Goal: Information Seeking & Learning: Learn about a topic

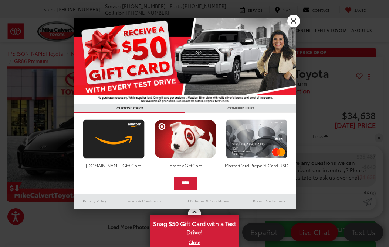
click at [290, 18] on link "X" at bounding box center [293, 21] width 13 height 13
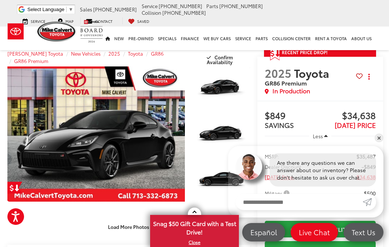
click at [292, 20] on ul "Select Language ​ ▼ Sales [PHONE_NUMBER] Service [PHONE_NUMBER] Parts [PHONE_NU…" at bounding box center [194, 14] width 358 height 22
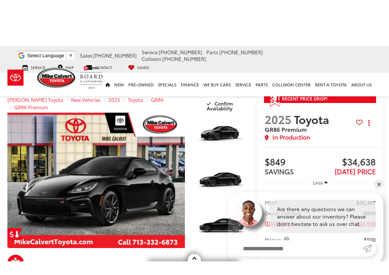
scroll to position [58, 3]
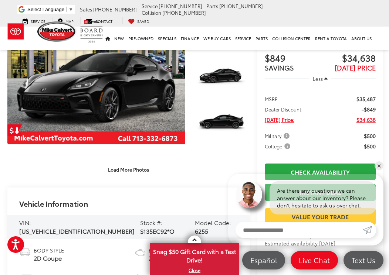
click at [72, 103] on link "Expand Photo 0" at bounding box center [95, 77] width 177 height 136
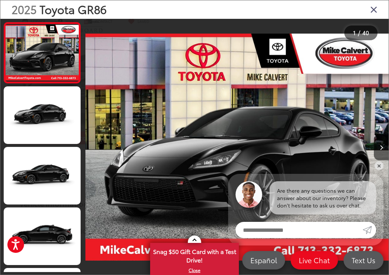
click at [35, 123] on link at bounding box center [42, 115] width 77 height 58
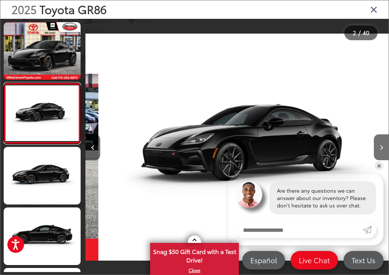
scroll to position [0, 303]
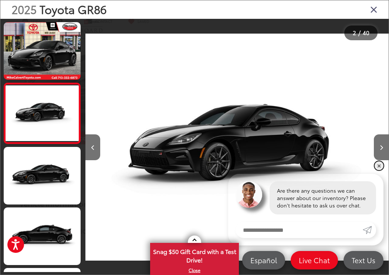
click at [377, 161] on link "✕" at bounding box center [378, 165] width 9 height 9
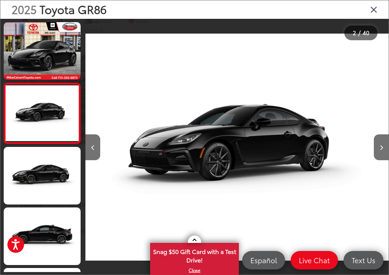
click at [44, 181] on link at bounding box center [42, 176] width 77 height 58
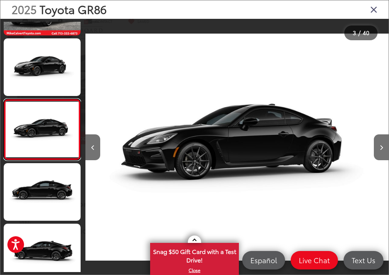
scroll to position [48, 0]
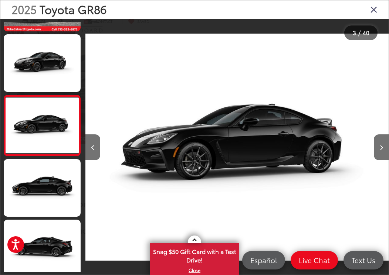
click at [31, 194] on link at bounding box center [42, 188] width 77 height 58
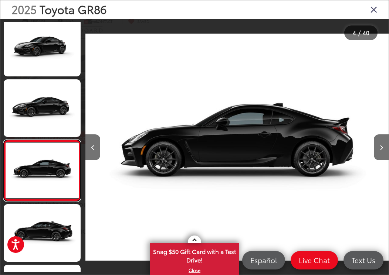
scroll to position [109, 0]
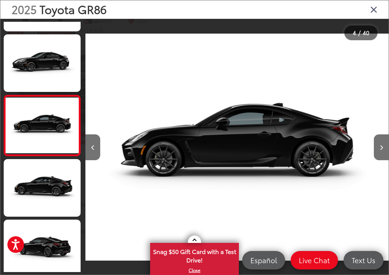
click at [32, 190] on link at bounding box center [42, 188] width 77 height 58
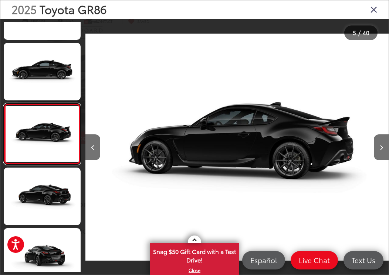
scroll to position [170, 0]
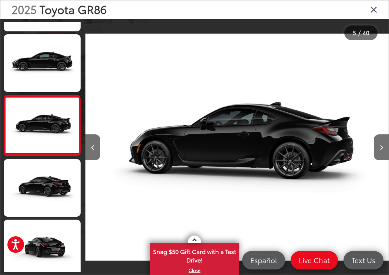
click at [37, 193] on link at bounding box center [42, 188] width 77 height 58
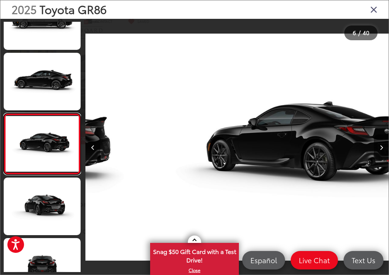
scroll to position [230, 0]
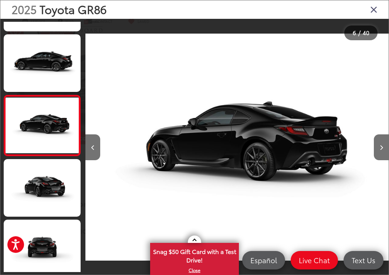
click at [41, 243] on link at bounding box center [42, 249] width 77 height 58
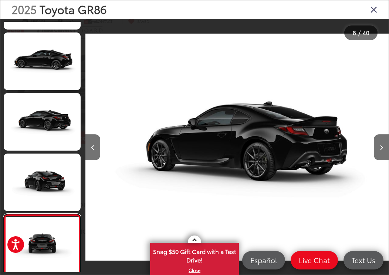
scroll to position [0, 0]
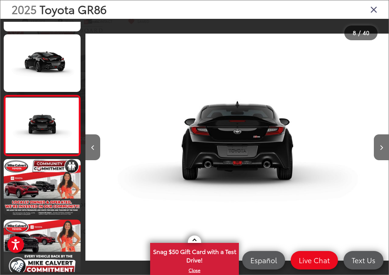
click at [372, 10] on icon "Close gallery" at bounding box center [373, 9] width 7 height 10
